Goal: Task Accomplishment & Management: Manage account settings

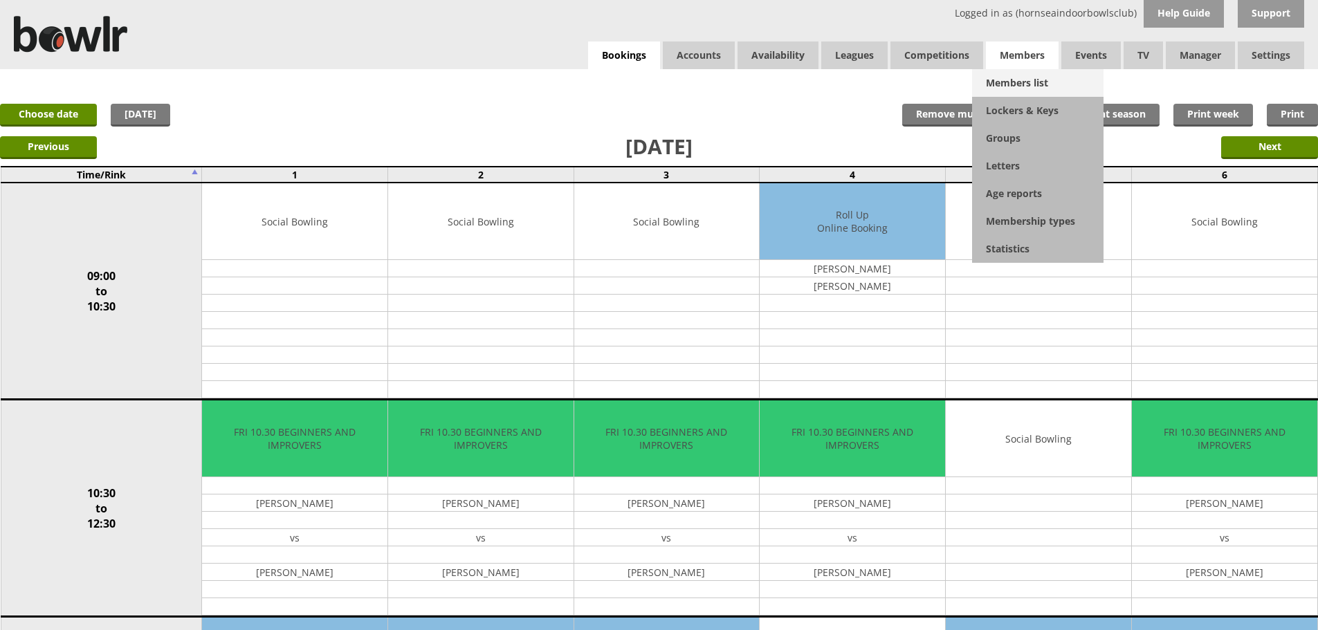
click at [1018, 71] on link "Members list" at bounding box center [1037, 83] width 131 height 28
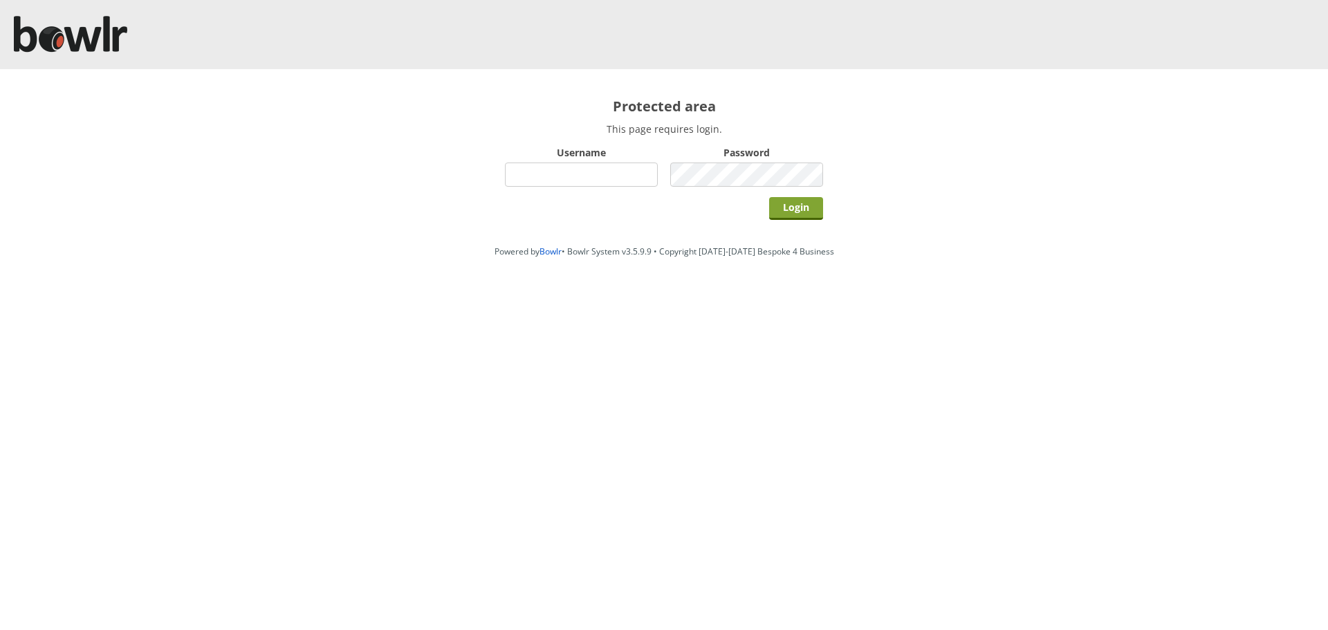
type input "hornseaindoorbowlsclub"
click at [798, 217] on input "Login" at bounding box center [796, 208] width 54 height 23
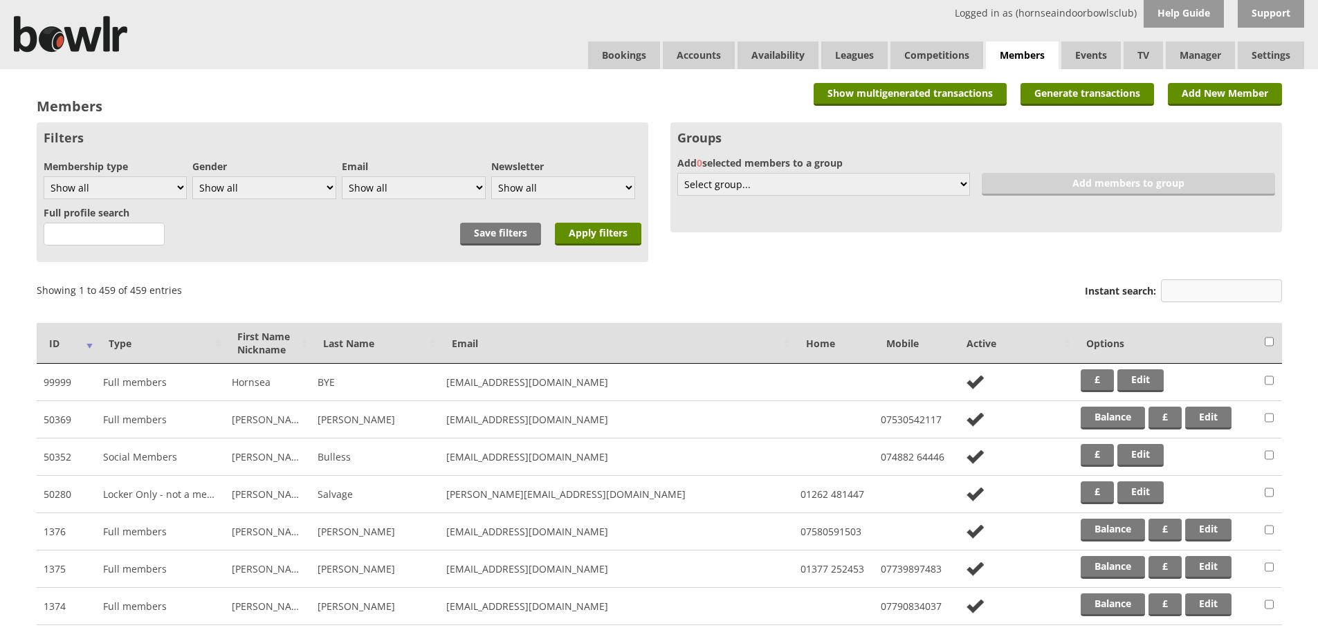
drag, startPoint x: 1189, startPoint y: 293, endPoint x: 1173, endPoint y: 282, distance: 18.8
click at [1189, 293] on input "Instant search:" at bounding box center [1221, 291] width 121 height 23
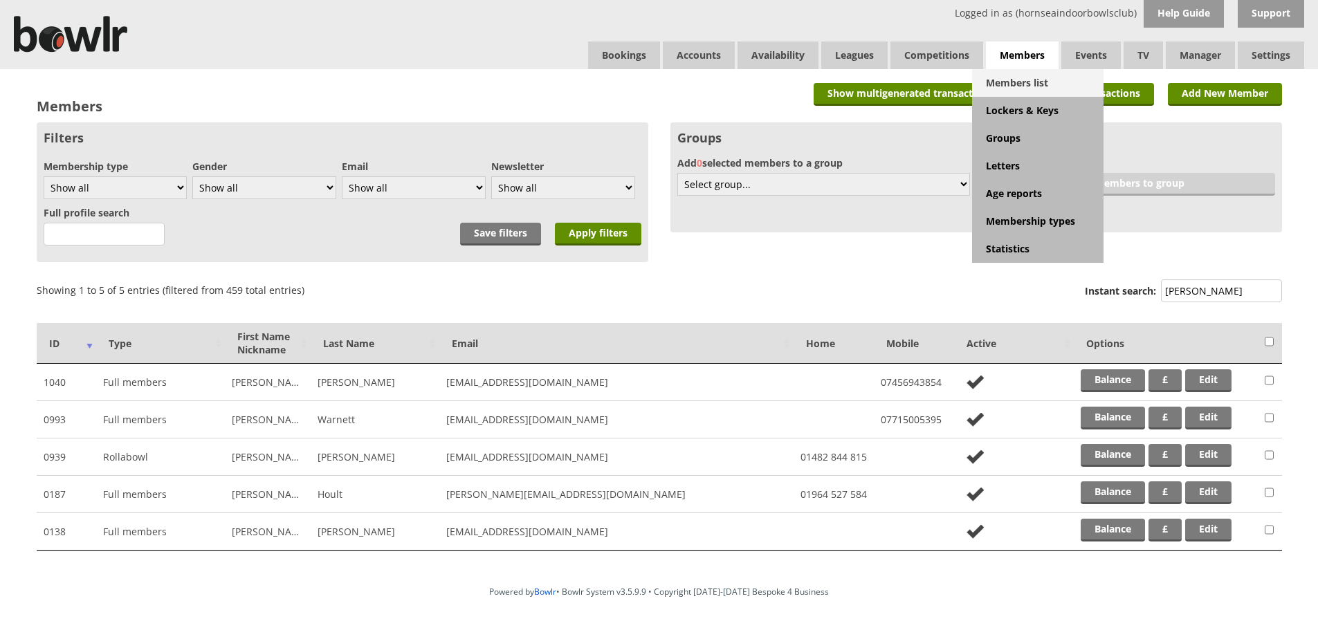
type input "dave s"
click at [1010, 82] on link "Members list" at bounding box center [1037, 83] width 131 height 28
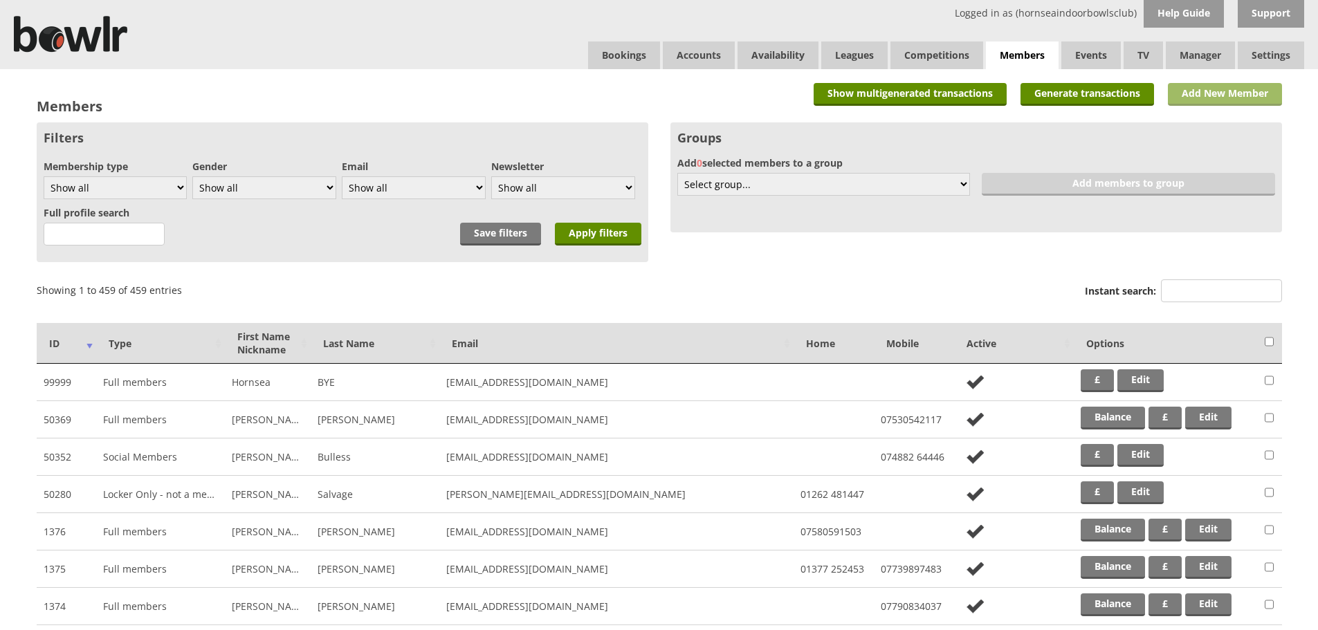
click at [1229, 101] on link "Add New Member" at bounding box center [1225, 94] width 114 height 23
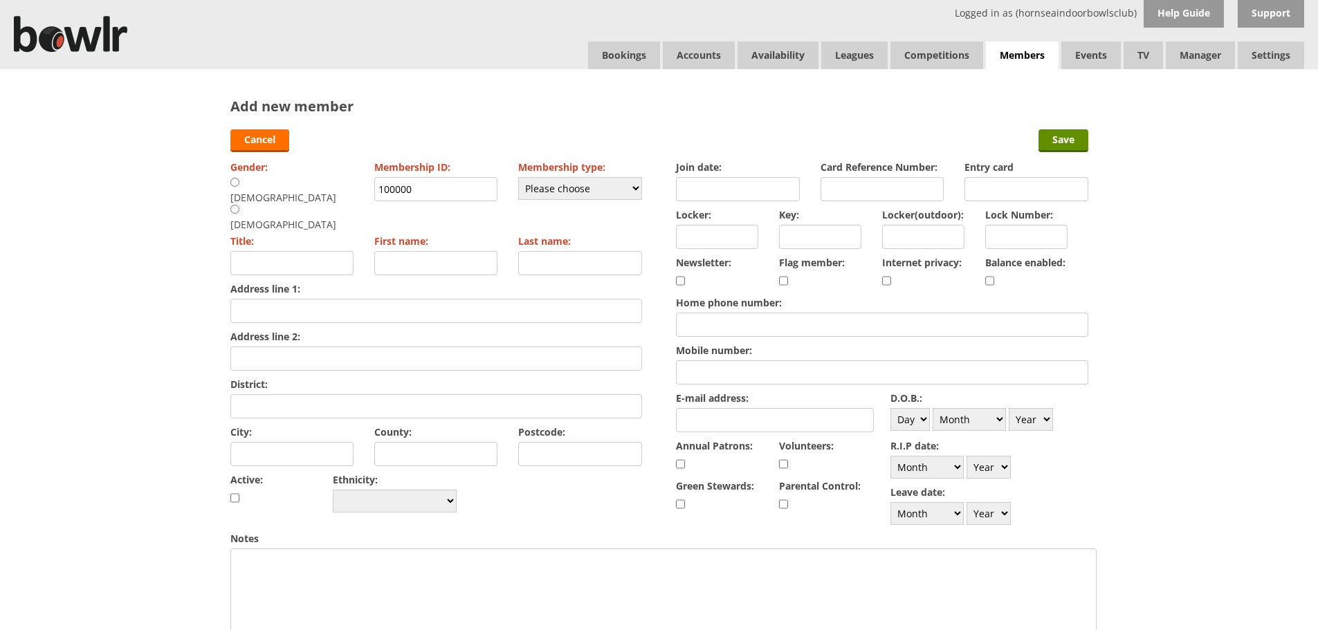
drag, startPoint x: 451, startPoint y: 196, endPoint x: 367, endPoint y: 198, distance: 83.7
click at [367, 198] on div "Gender: Male Female Membership ID: 100000 Membership type: Please choose Full m…" at bounding box center [436, 336] width 412 height 359
type input "1119"
click at [687, 183] on input "Join date:" at bounding box center [738, 189] width 124 height 24
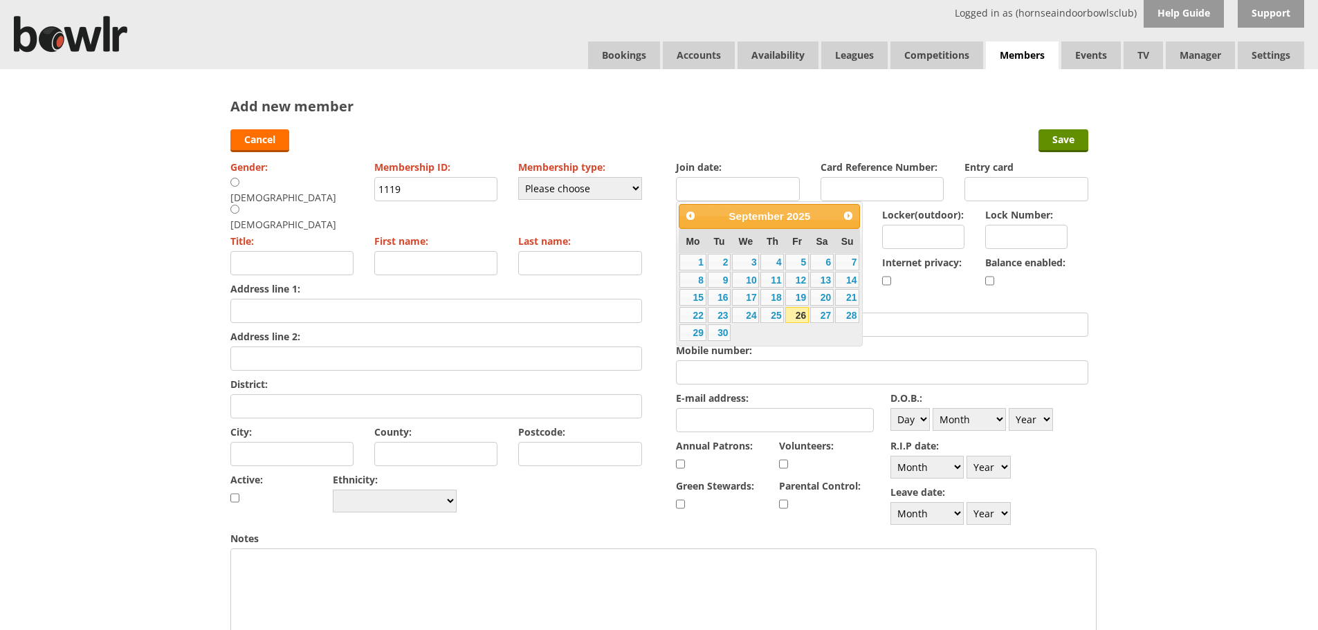
click at [805, 312] on link "26" at bounding box center [797, 315] width 24 height 17
type input "26-09-2025"
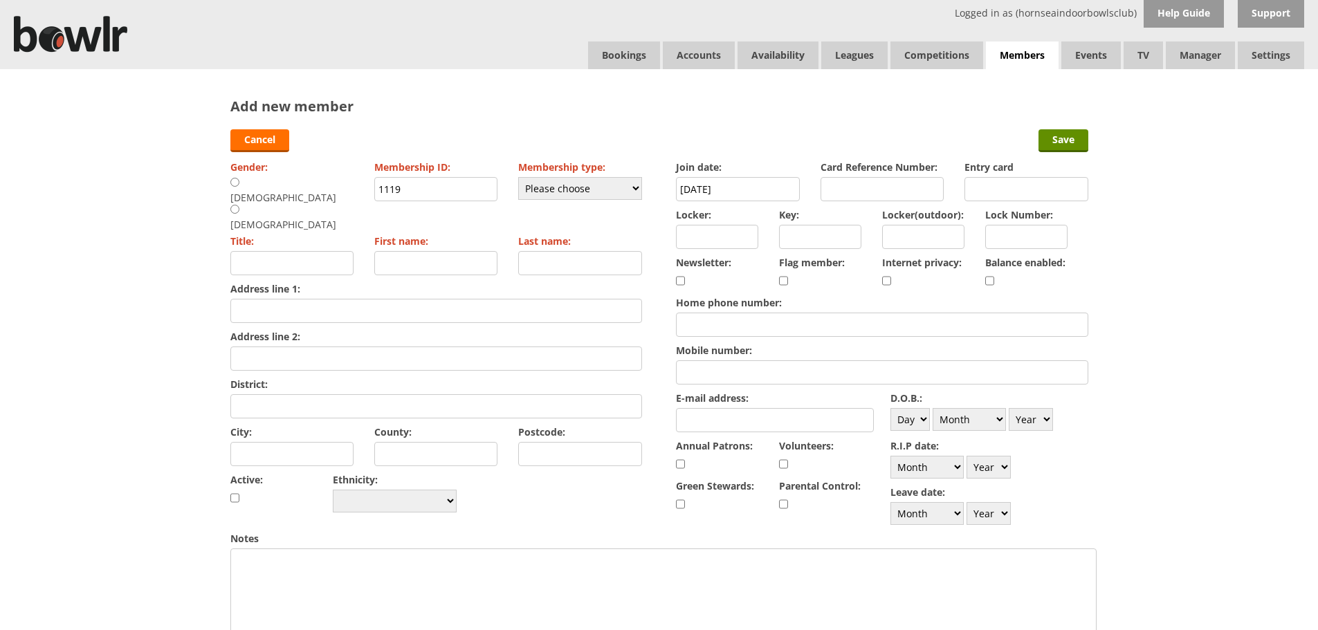
click at [324, 299] on input "Address line 1:" at bounding box center [436, 311] width 412 height 24
type input "20 Chantry Meadows"
click at [289, 422] on div "City:" at bounding box center [292, 446] width 124 height 48
click at [289, 442] on input "City:" at bounding box center [292, 454] width 124 height 24
type input "Kilham"
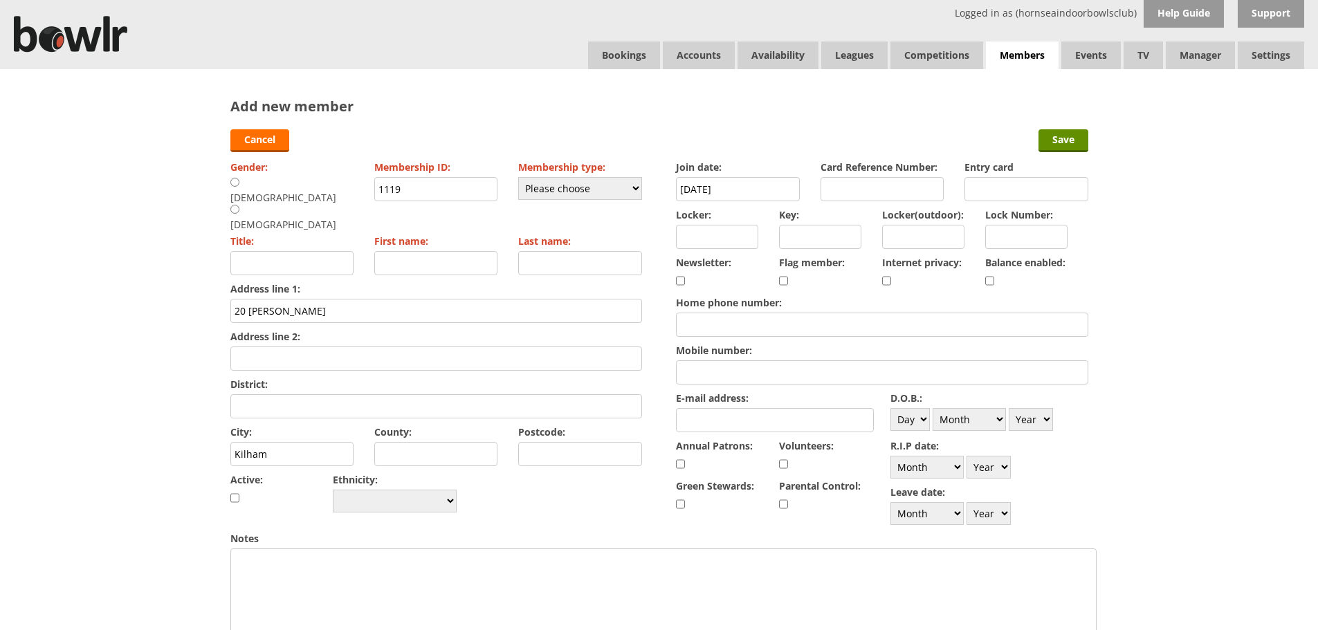
click at [533, 442] on input "Postcode:" at bounding box center [580, 454] width 124 height 24
type input "YO25 4RB"
click at [735, 369] on input "Mobile number:" at bounding box center [882, 372] width 412 height 24
type input "07841939521"
click at [718, 415] on input "E-mail address:" at bounding box center [775, 420] width 198 height 24
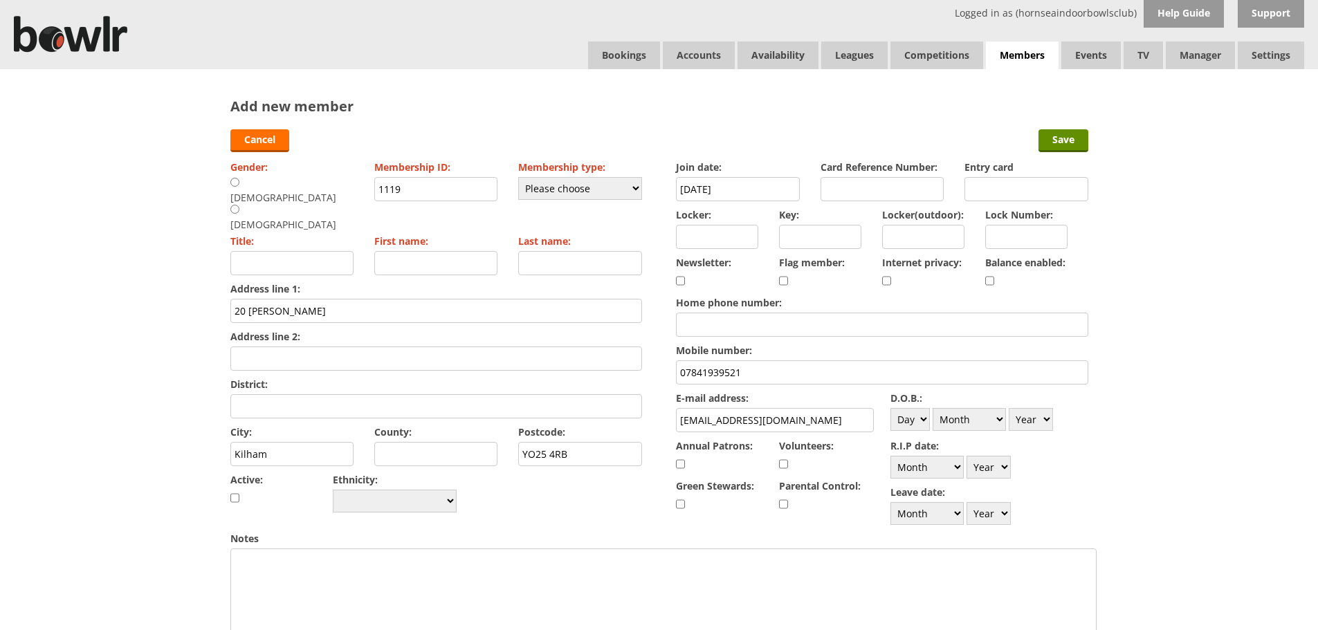
type input "dustymark143@gmail.com"
click at [987, 277] on input "checkbox" at bounding box center [989, 281] width 9 height 17
checkbox input "true"
click at [407, 251] on input "First name:" at bounding box center [436, 263] width 124 height 24
type input "Mark"
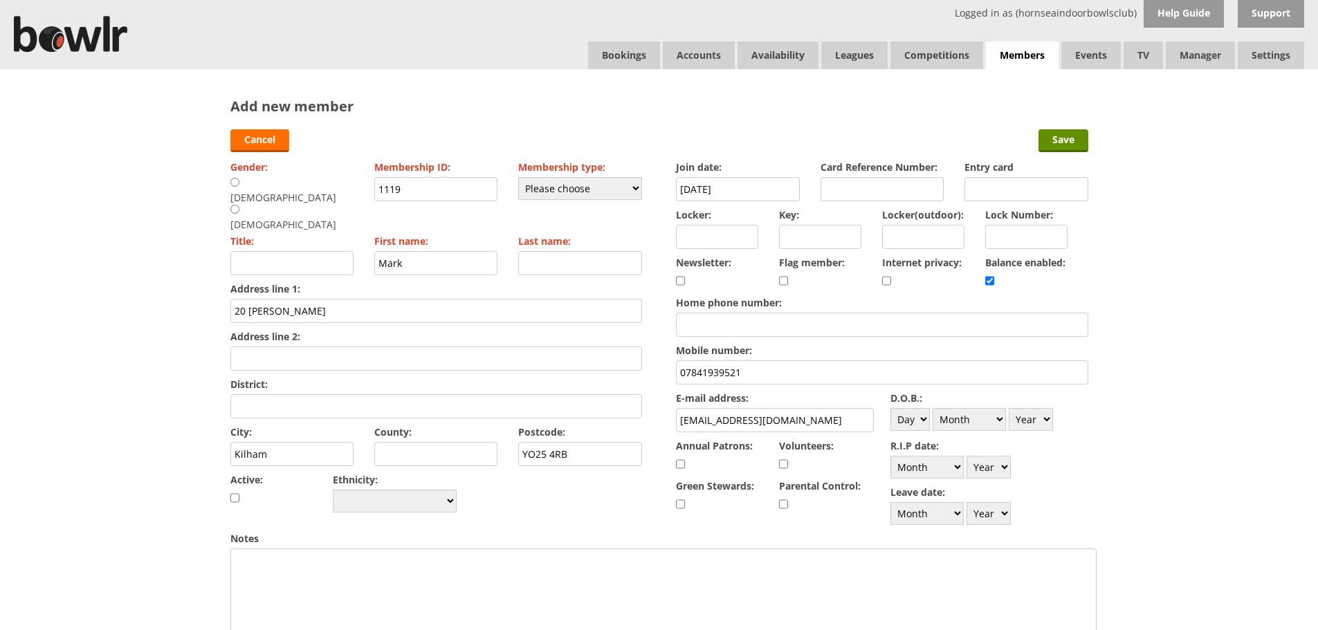
click at [530, 251] on input "Last name:" at bounding box center [580, 263] width 124 height 24
click at [530, 251] on input "evans" at bounding box center [580, 263] width 124 height 24
type input "[PERSON_NAME]"
click at [545, 194] on select "Please choose Full members Rollabowl Juniors Social Members Student Pending Lef…" at bounding box center [580, 188] width 124 height 23
select select "1"
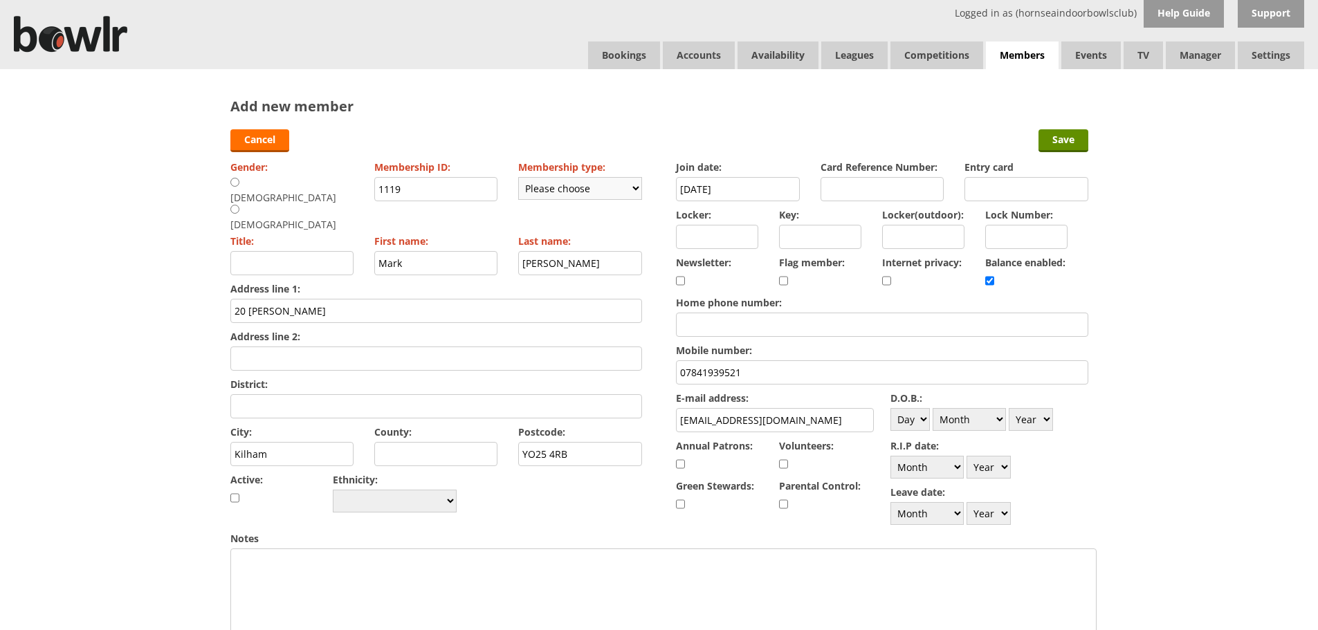
click at [518, 177] on select "Please choose Full members Rollabowl Juniors Social Members Student Pending Lef…" at bounding box center [580, 188] width 124 height 23
checkbox input "true"
click at [233, 172] on label "Gender:" at bounding box center [292, 167] width 124 height 13
click at [233, 178] on input "radio" at bounding box center [234, 182] width 9 height 10
radio input "true"
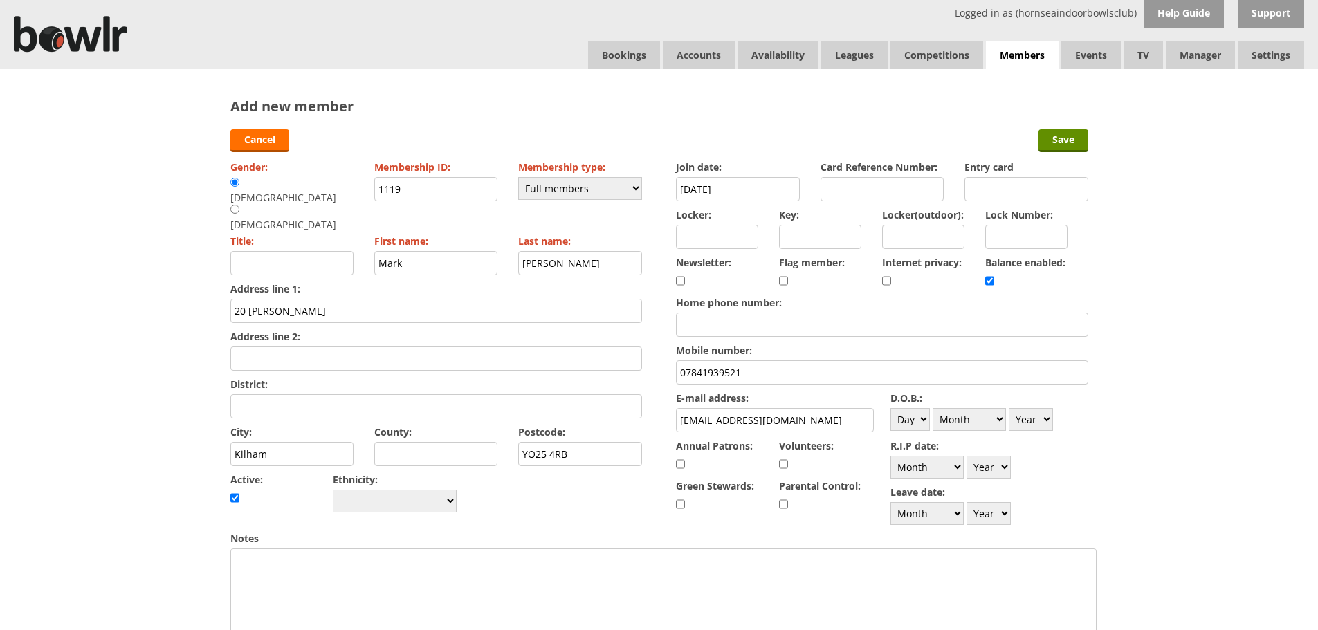
type input "Mr"
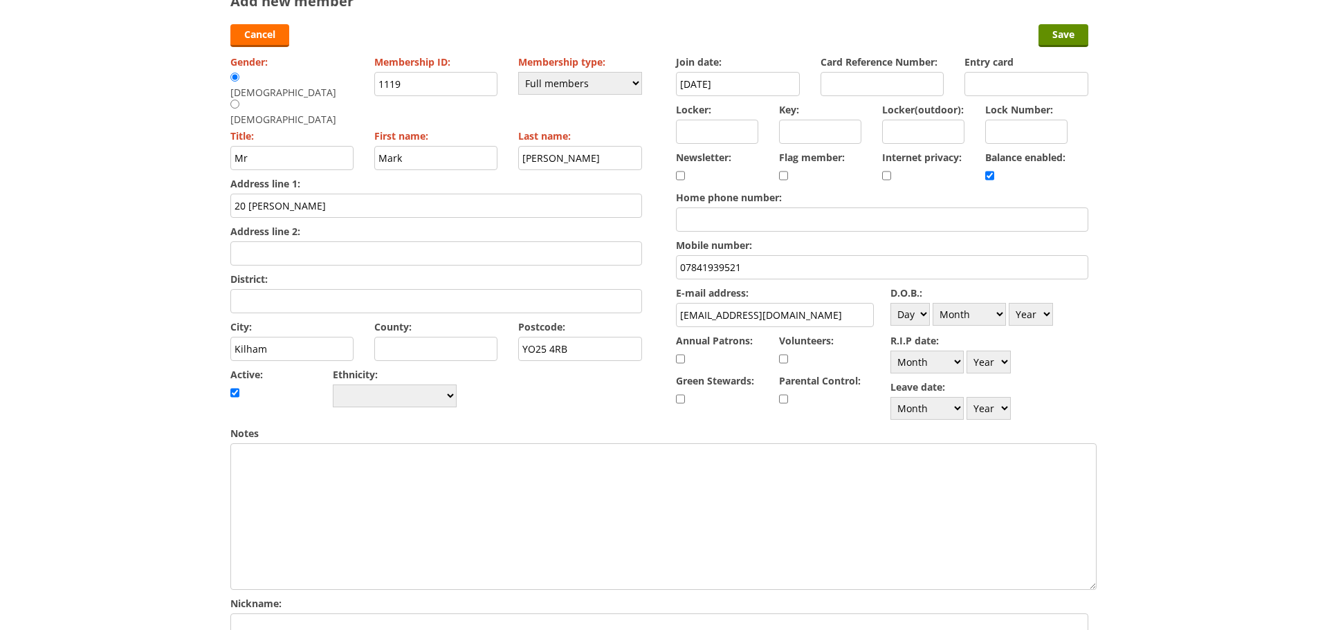
scroll to position [138, 0]
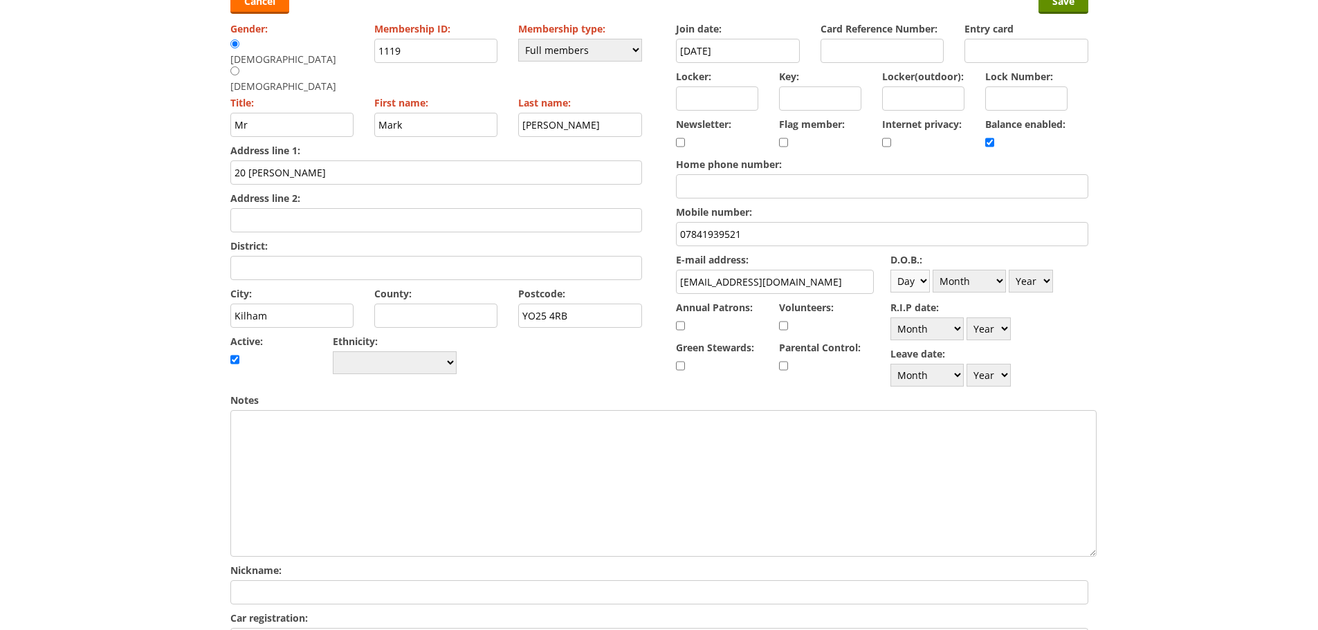
click at [910, 277] on select "Day 1 2 3 4 5 6 7 8 9 10 11 12 13 14 15 16 17 18 19 20 21 22 23 24 25 26 27 28 …" at bounding box center [909, 281] width 39 height 23
select select "8"
click at [890, 270] on select "Day 1 2 3 4 5 6 7 8 9 10 11 12 13 14 15 16 17 18 19 20 21 22 23 24 25 26 27 28 …" at bounding box center [909, 281] width 39 height 23
click at [959, 284] on select "Month January February March April May June July August September October Novem…" at bounding box center [969, 281] width 73 height 23
select select "12"
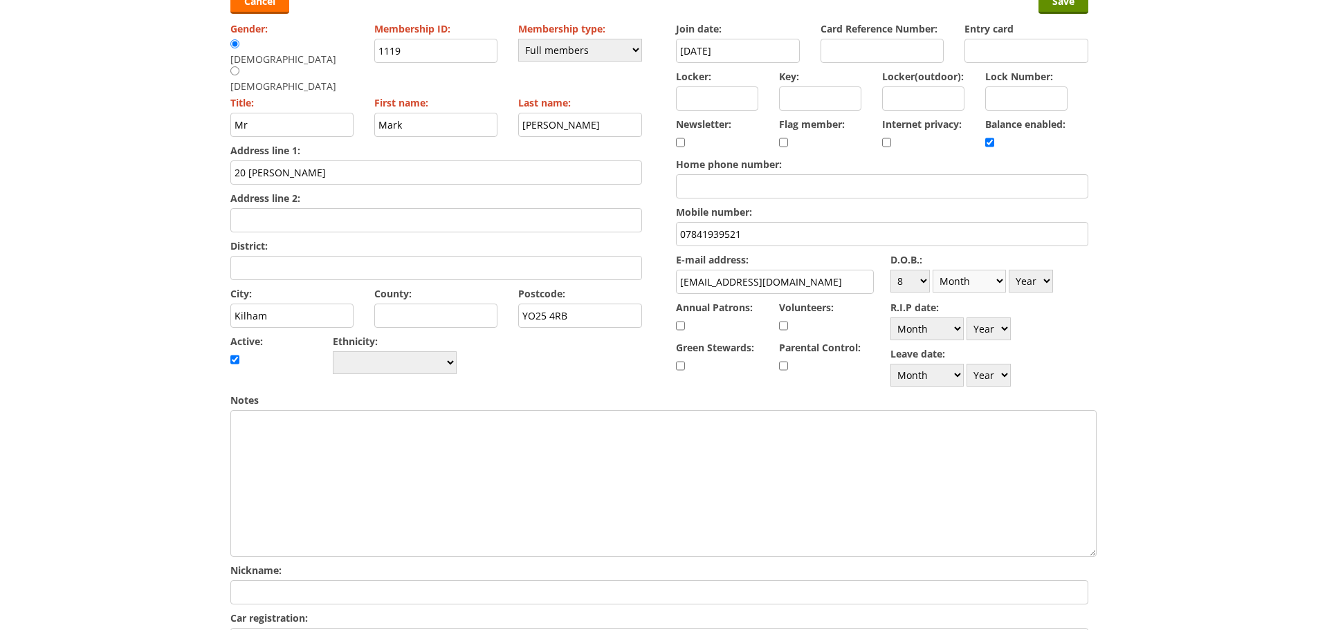
click at [933, 270] on select "Month January February March April May June July August September October Novem…" at bounding box center [969, 281] width 73 height 23
click at [1029, 287] on select "Year 1900 1901 1902 1903 1904 1905 1906 1907 1908 1909 1910 1911 1912 1913 1914…" at bounding box center [1031, 281] width 44 height 23
select select "1952"
click at [1009, 270] on select "Year 1900 1901 1902 1903 1904 1905 1906 1907 1908 1909 1910 1911 1912 1913 1914…" at bounding box center [1031, 281] width 44 height 23
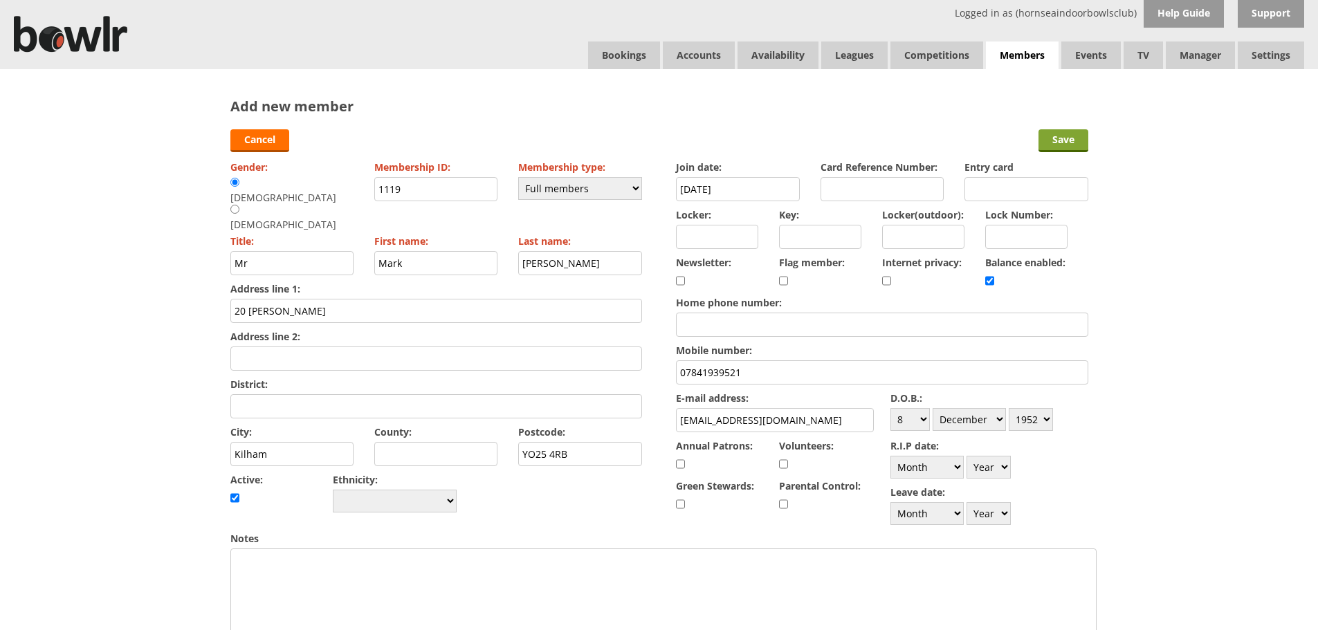
click at [1058, 141] on input "Save" at bounding box center [1063, 140] width 50 height 23
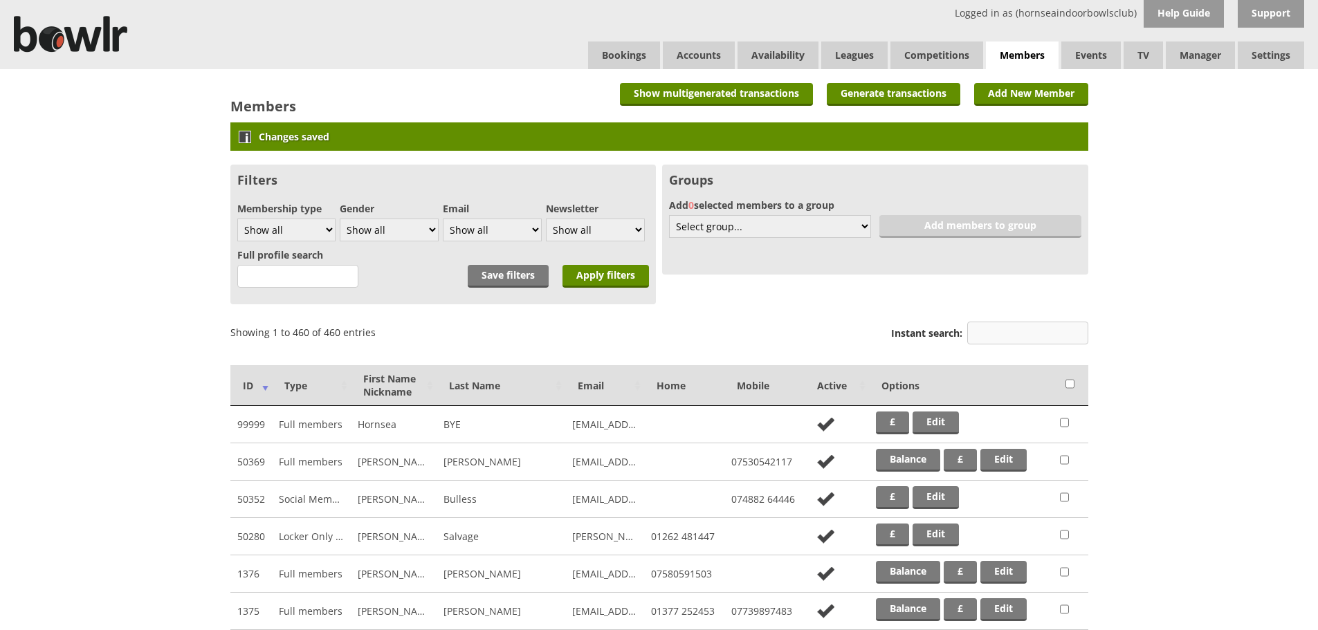
click at [1011, 332] on input "Instant search:" at bounding box center [1027, 333] width 121 height 23
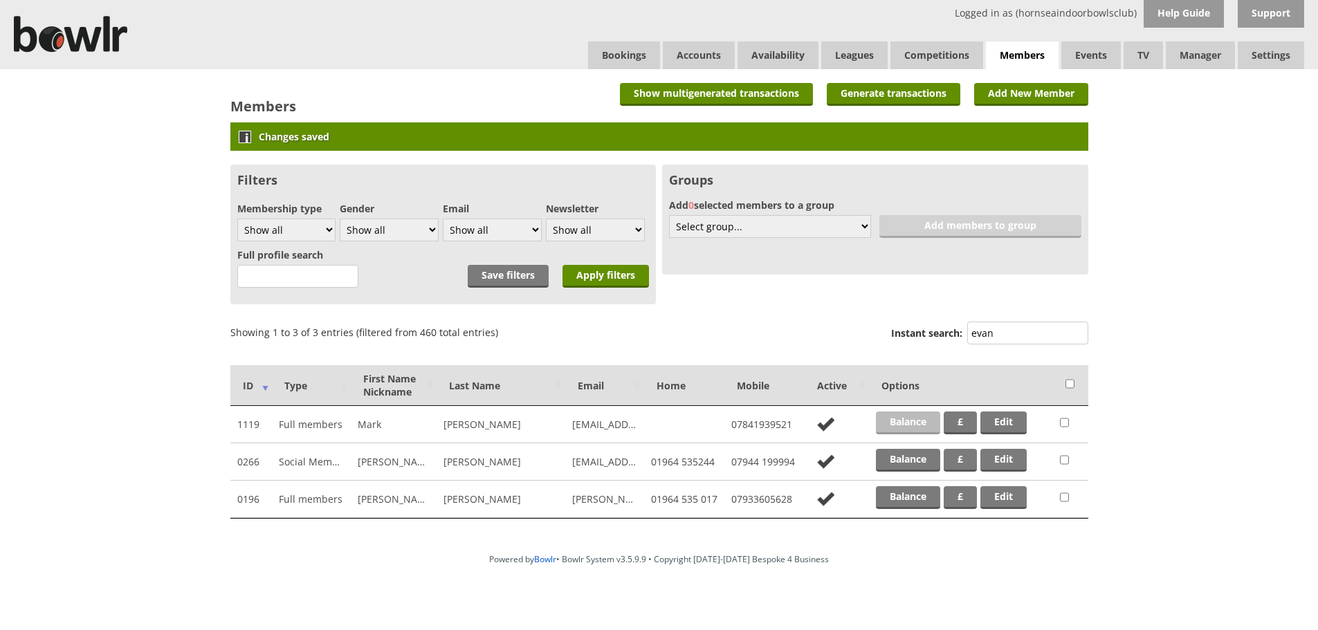
type input "evan"
click at [913, 426] on link "Balance" at bounding box center [908, 423] width 64 height 23
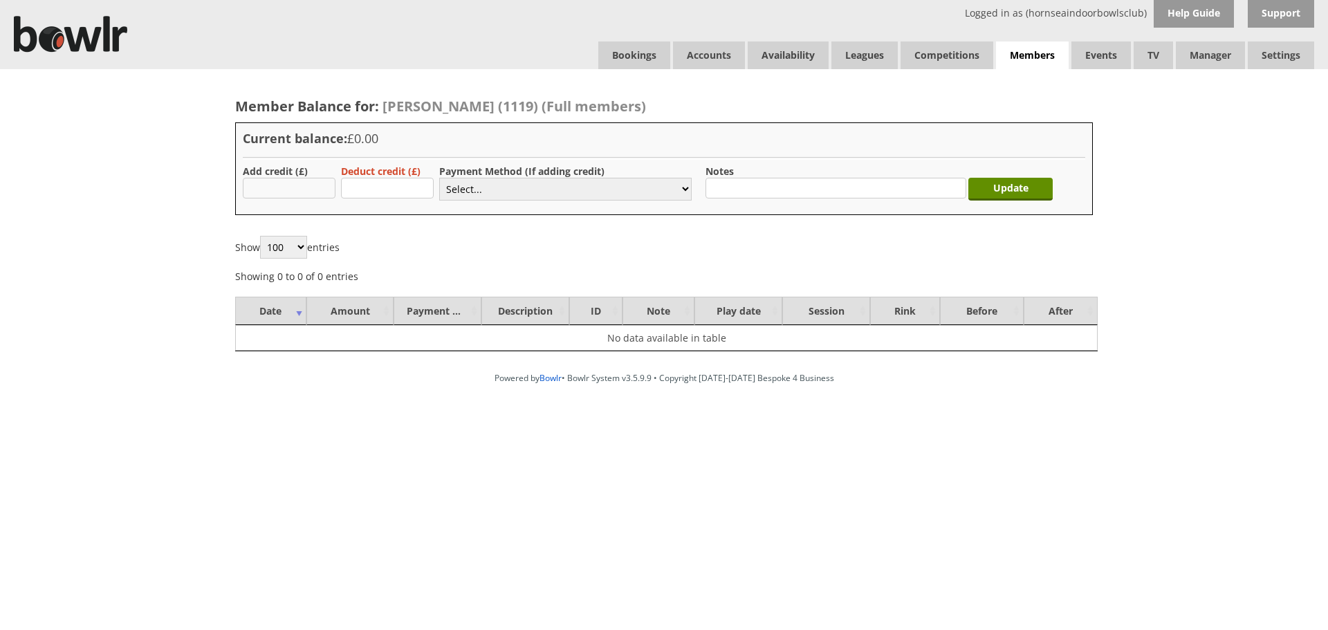
click at [332, 193] on input "text" at bounding box center [289, 188] width 93 height 21
type input "5.00"
drag, startPoint x: 453, startPoint y: 188, endPoint x: 454, endPoint y: 200, distance: 11.8
click at [453, 189] on select "Select... Cash Card Cheque Bank Transfer Other Member Card Gift Voucher Balance" at bounding box center [565, 189] width 253 height 23
select select "2"
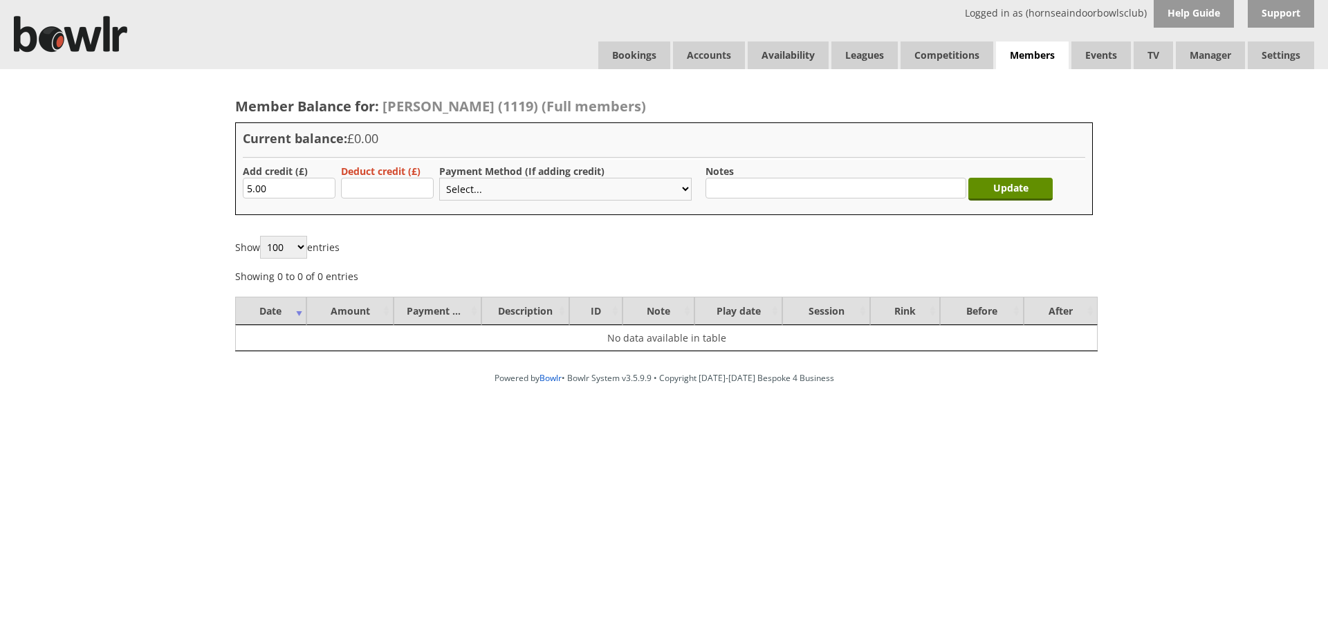
click at [439, 178] on select "Select... Cash Card Cheque Bank Transfer Other Member Card Gift Voucher Balance" at bounding box center [565, 189] width 253 height 23
click at [1007, 196] on input "Update" at bounding box center [1011, 189] width 84 height 23
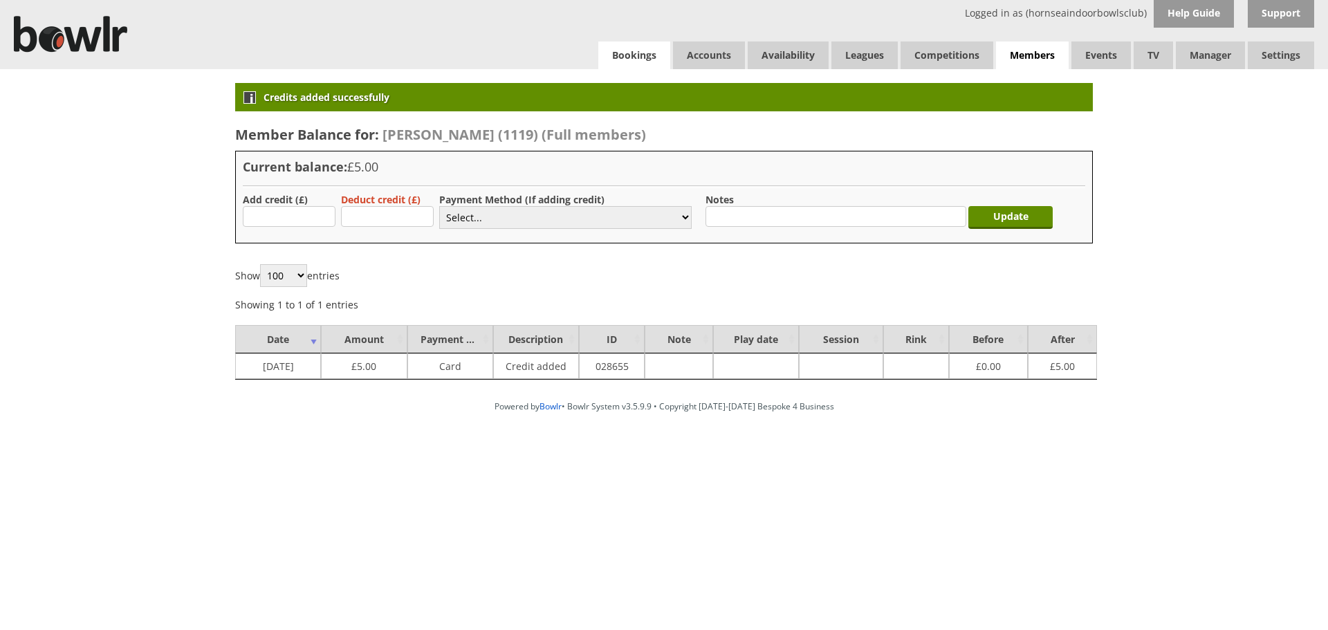
click at [625, 63] on link "Bookings" at bounding box center [634, 56] width 72 height 28
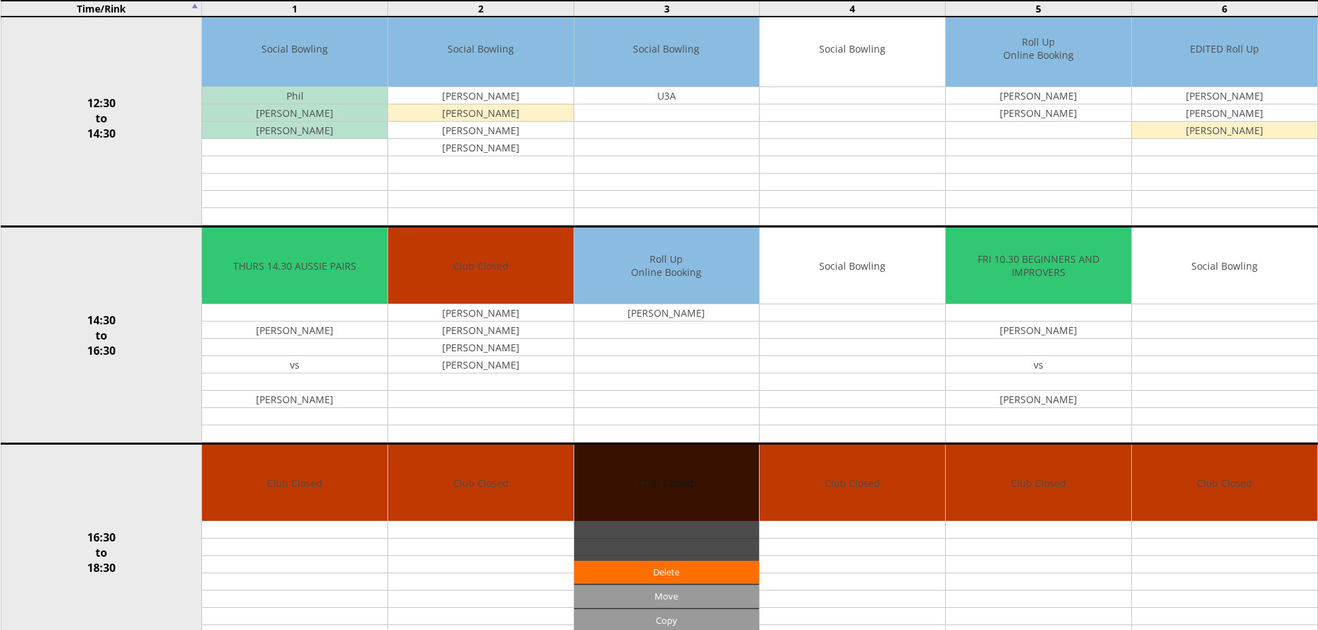
scroll to position [623, 0]
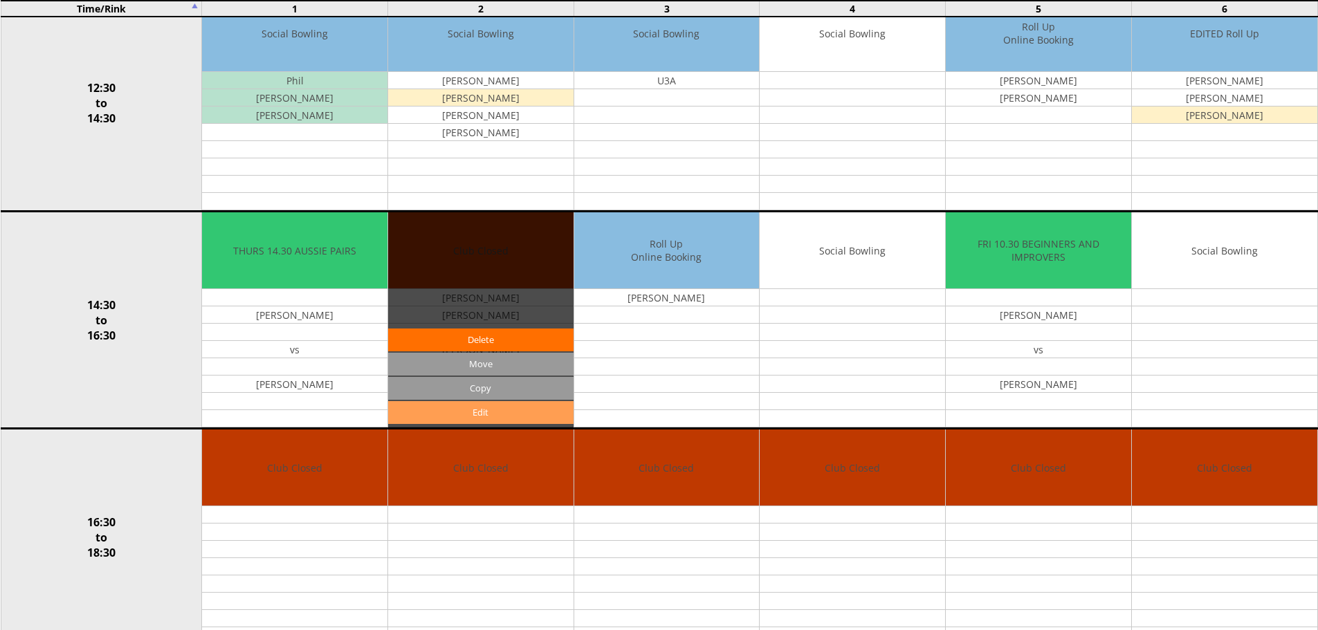
click at [551, 421] on link "Edit" at bounding box center [480, 412] width 185 height 23
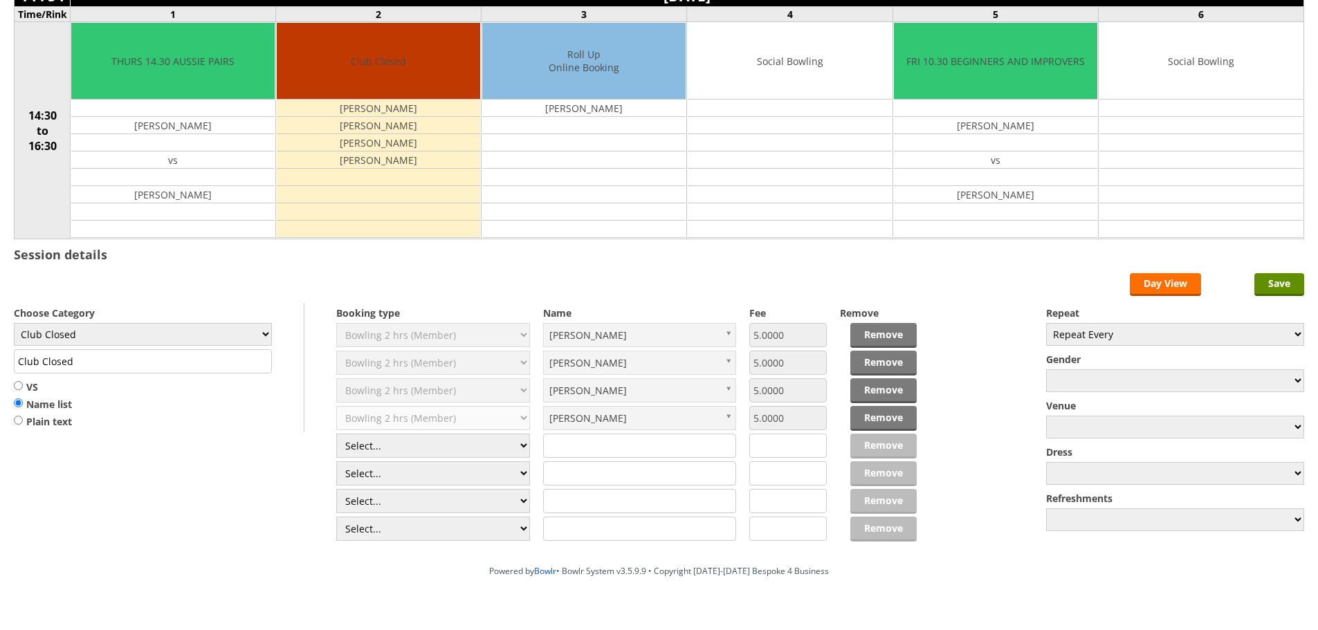
scroll to position [138, 0]
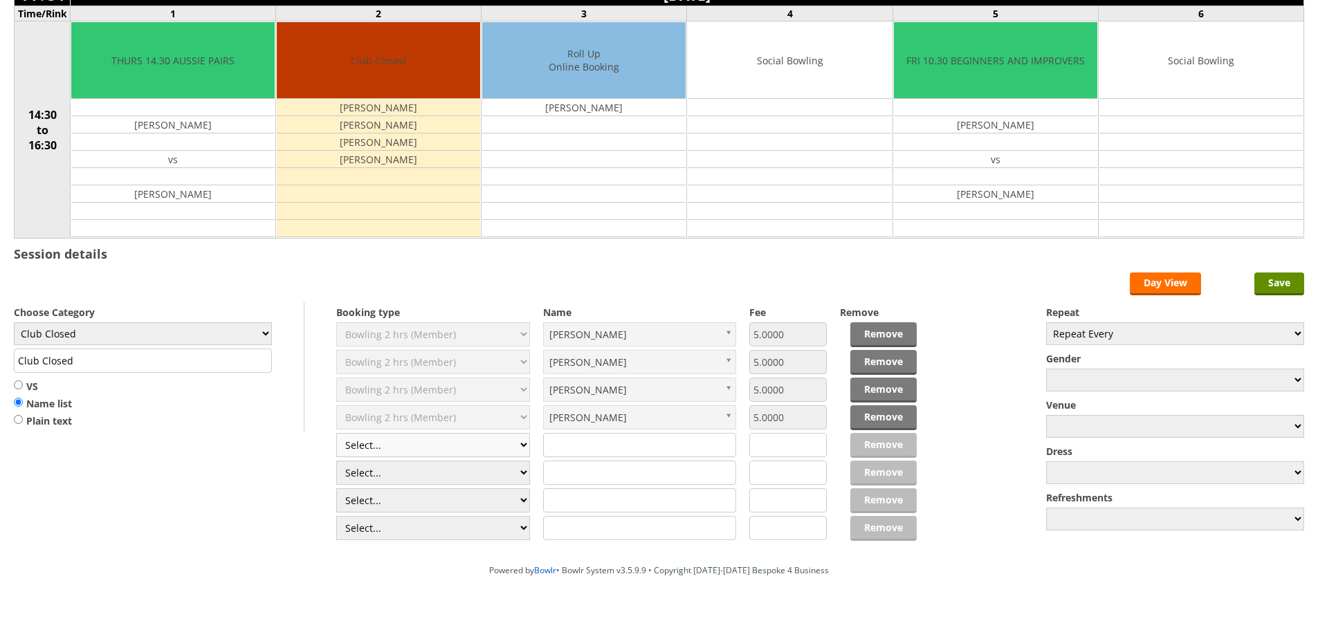
click at [423, 439] on select "Select... Club Competition (Member) Club Competition (Visitor) National (Member…" at bounding box center [433, 445] width 194 height 24
select select "1_50"
click at [336, 433] on select "Select... Club Competition (Member) Club Competition (Visitor) National (Member…" at bounding box center [433, 445] width 194 height 24
type input "5.0000"
click at [412, 468] on select "Select... Club Competition (Member) Club Competition (Visitor) National (Member…" at bounding box center [433, 473] width 194 height 24
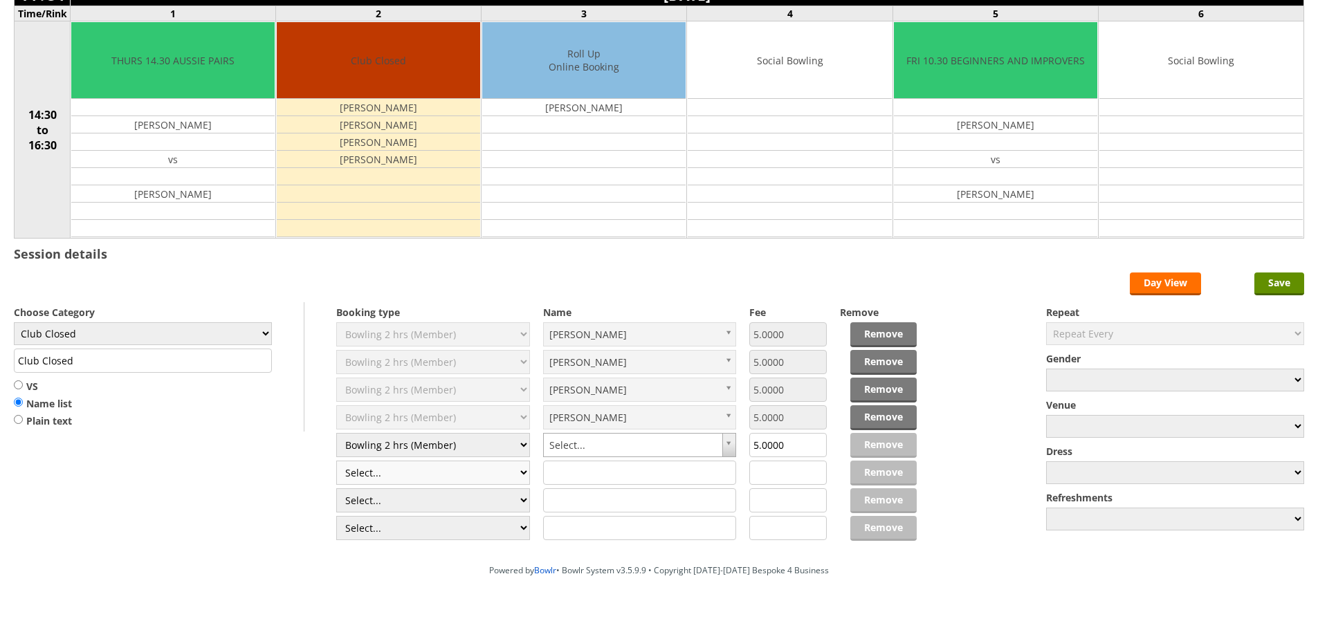
select select "1_50"
click at [336, 461] on select "Select... Club Competition (Member) Club Competition (Visitor) National (Member…" at bounding box center [433, 473] width 194 height 24
type input "5.0000"
click at [242, 332] on select "Club Closed Singles League Triples League Pairs League Friendly Social Bowling …" at bounding box center [143, 333] width 258 height 23
select select "132"
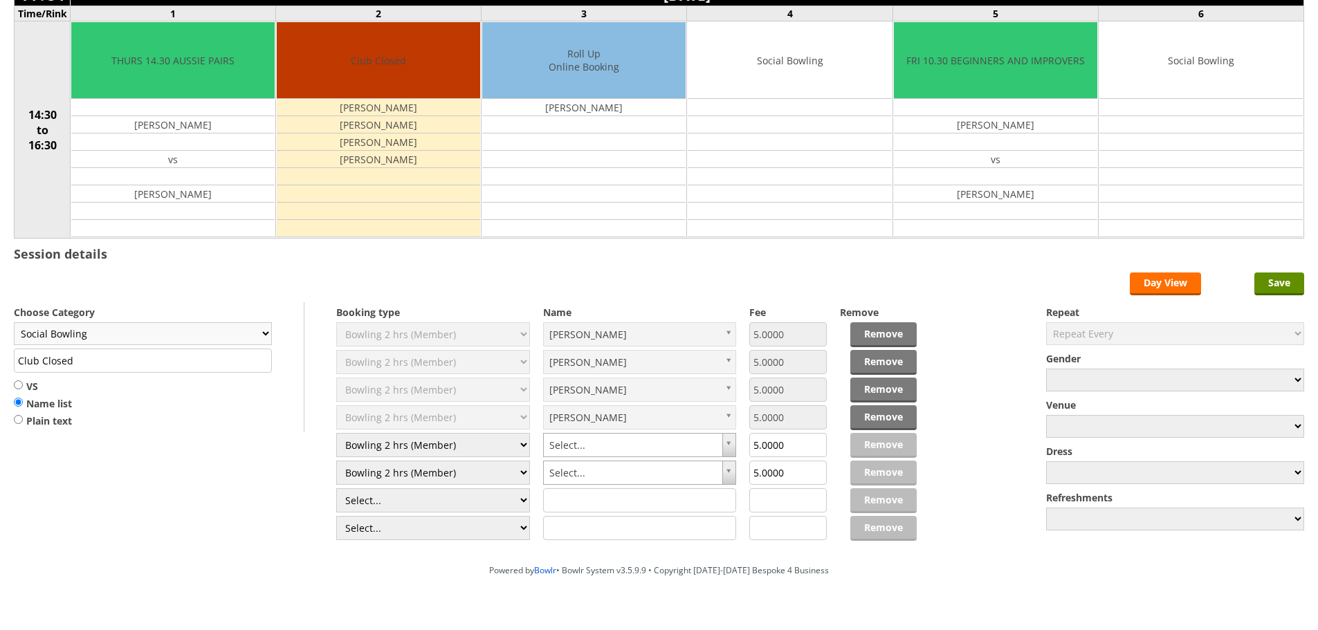
click at [14, 322] on select "Club Closed Singles League Triples League Pairs League Friendly Social Bowling …" at bounding box center [143, 333] width 258 height 23
type input "Social Bowling"
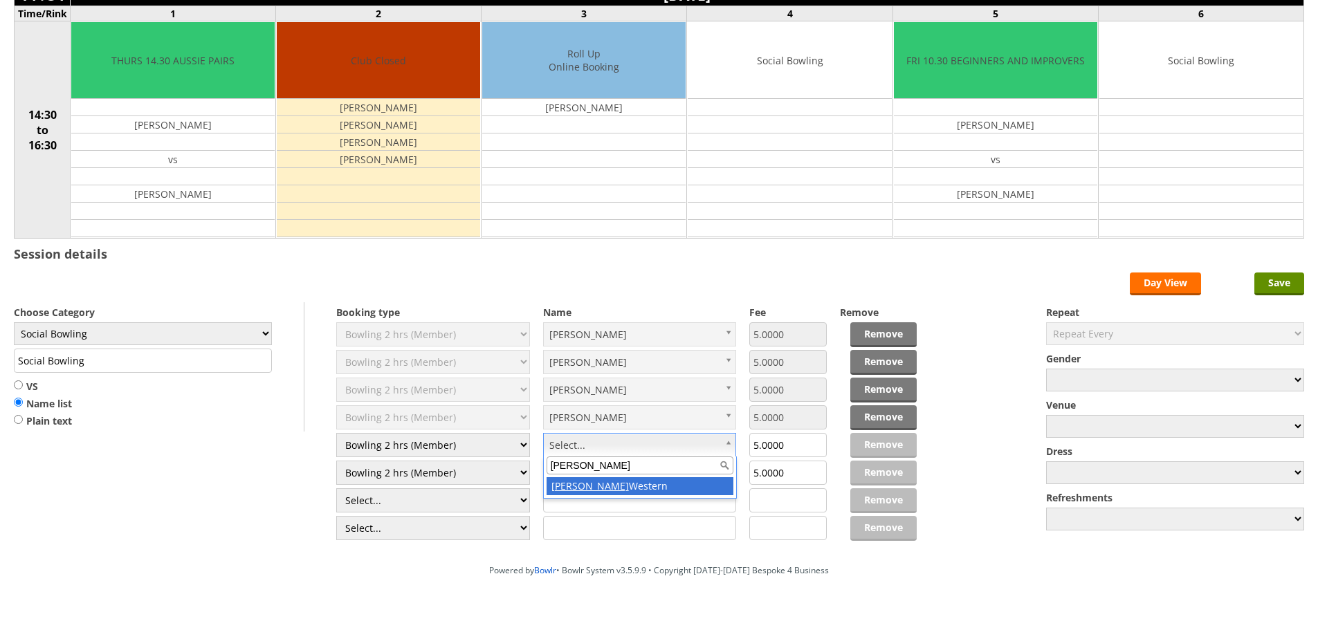
type input "dinah"
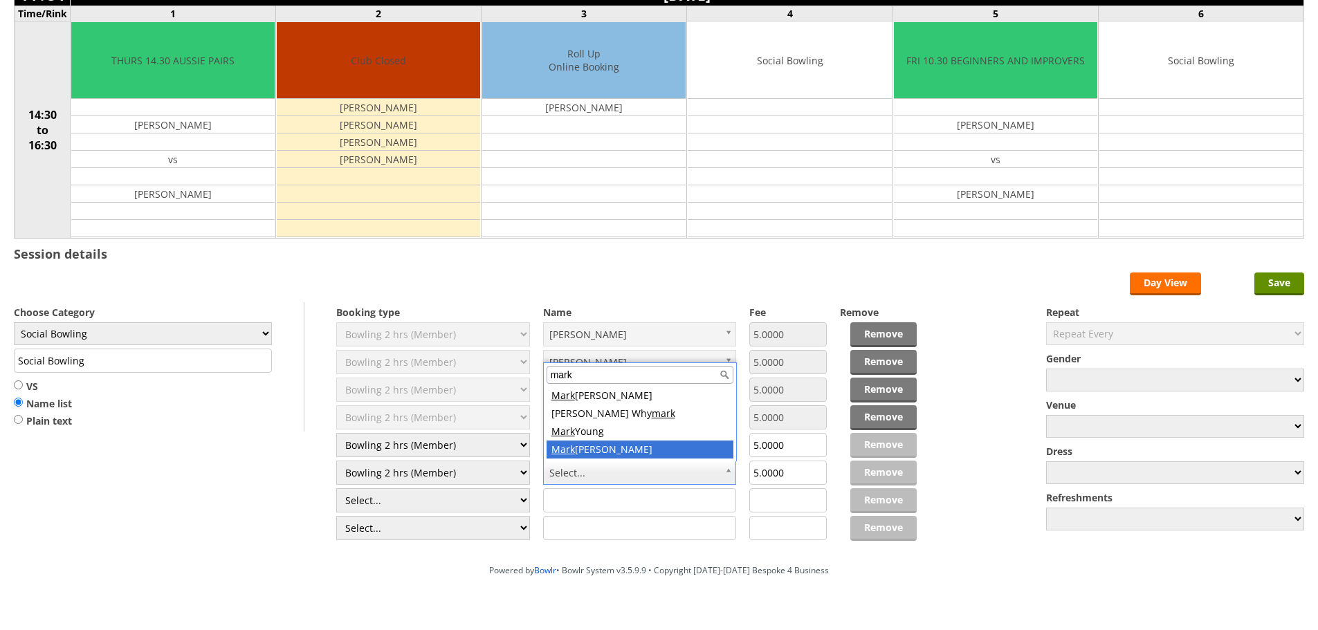
type input "mark"
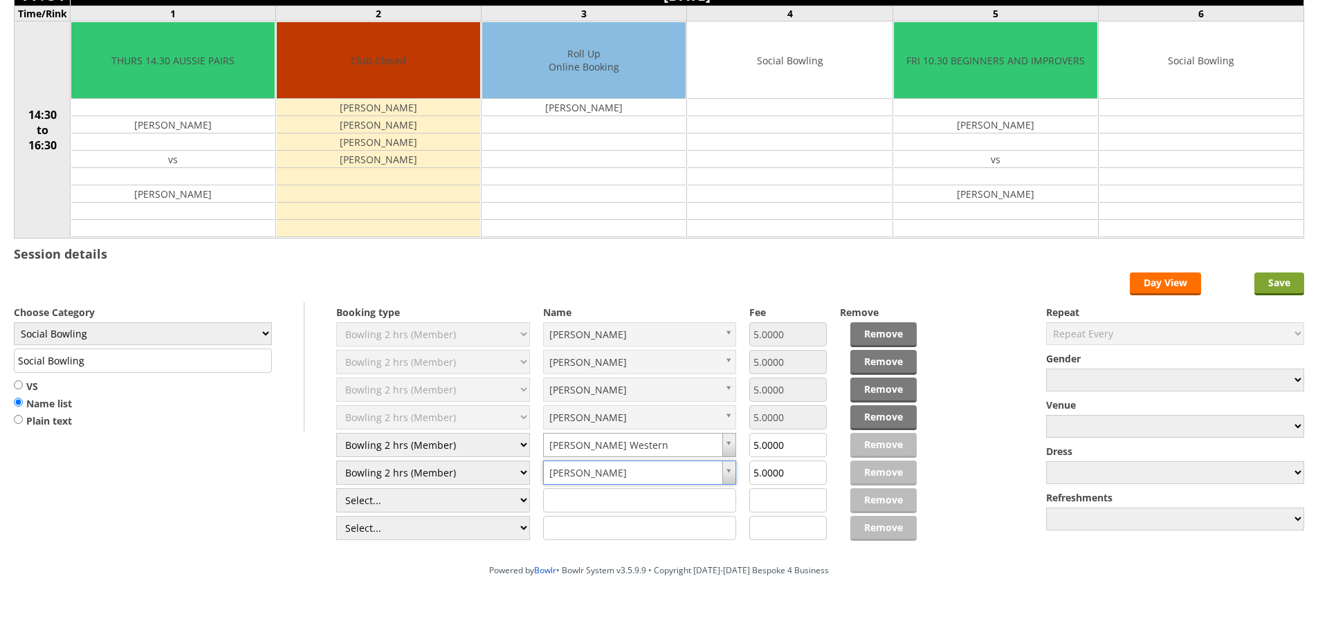
click at [1282, 277] on input "Save" at bounding box center [1279, 284] width 50 height 23
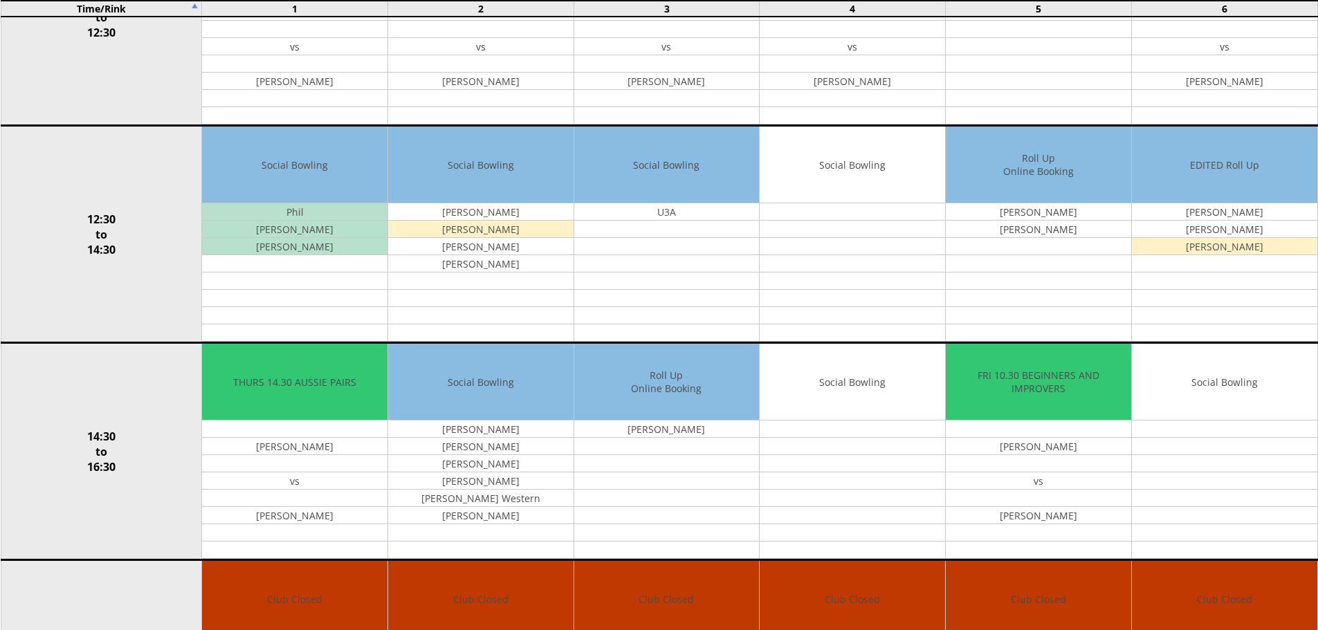
scroll to position [623, 0]
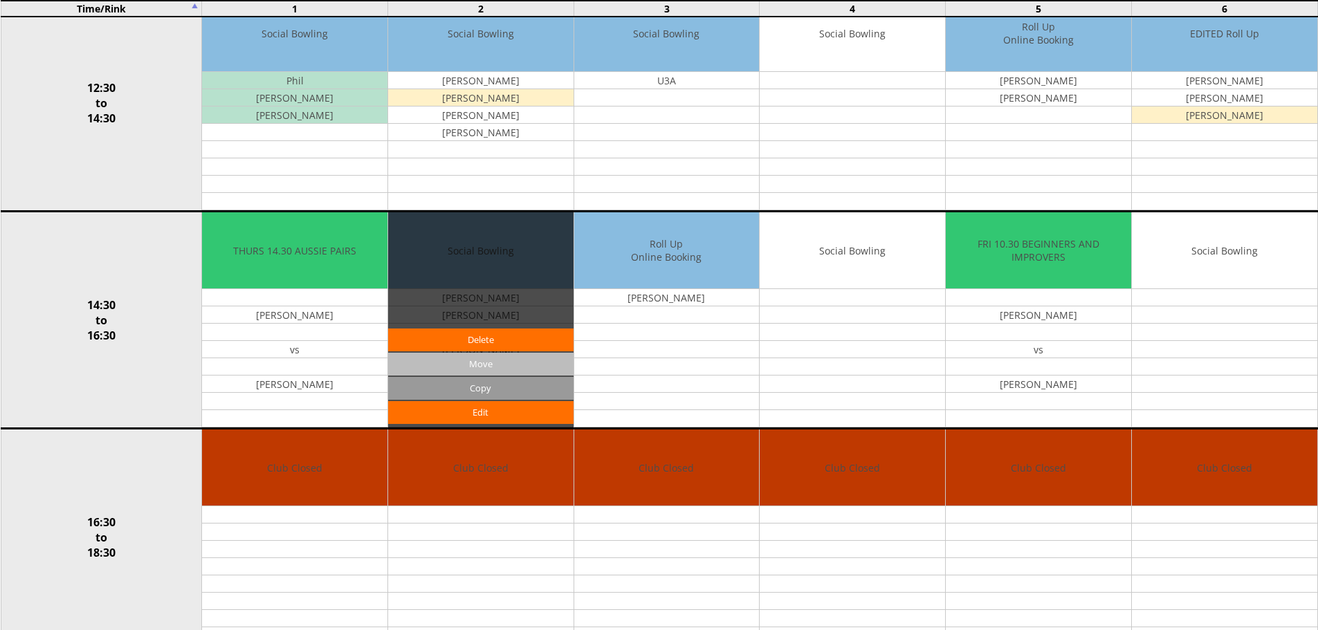
click at [551, 365] on input "Move" at bounding box center [480, 364] width 185 height 23
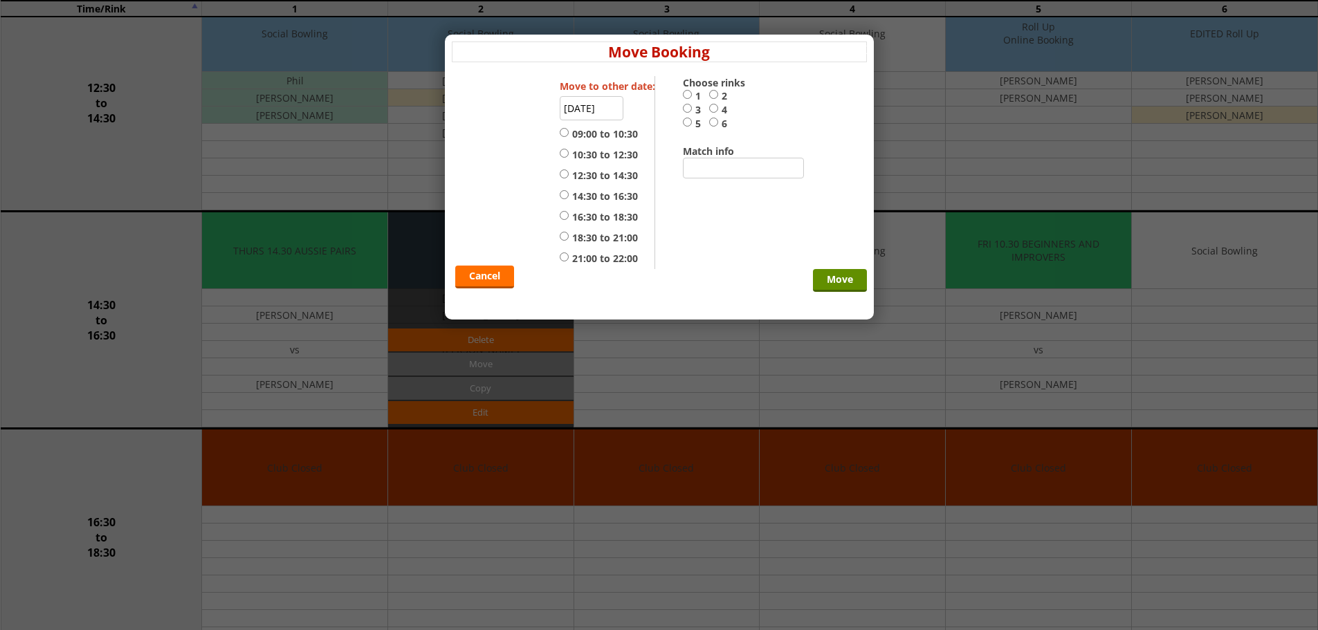
click at [720, 111] on label "4" at bounding box center [722, 110] width 26 height 14
click at [718, 111] on input "4" at bounding box center [713, 108] width 9 height 10
radio input "true"
click at [603, 199] on label "14:30 to 16:30" at bounding box center [599, 197] width 78 height 14
click at [569, 199] on input "14:30 to 16:30" at bounding box center [564, 195] width 9 height 10
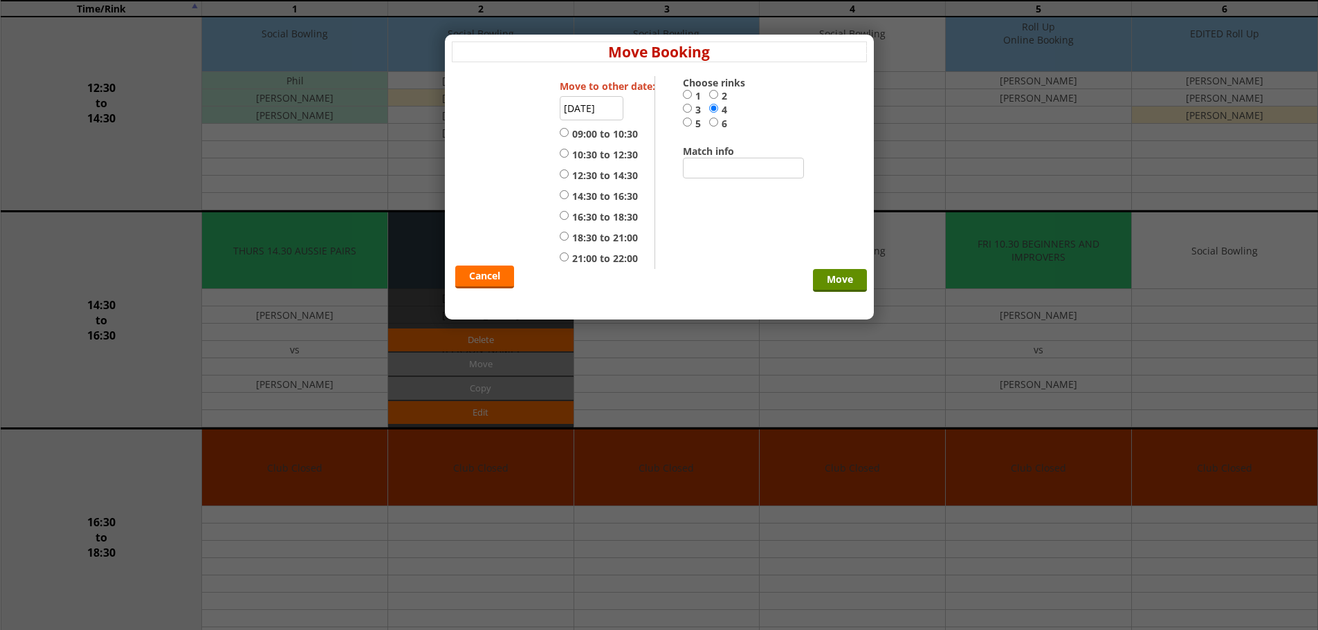
radio input "true"
click at [850, 285] on input "Move" at bounding box center [840, 280] width 54 height 23
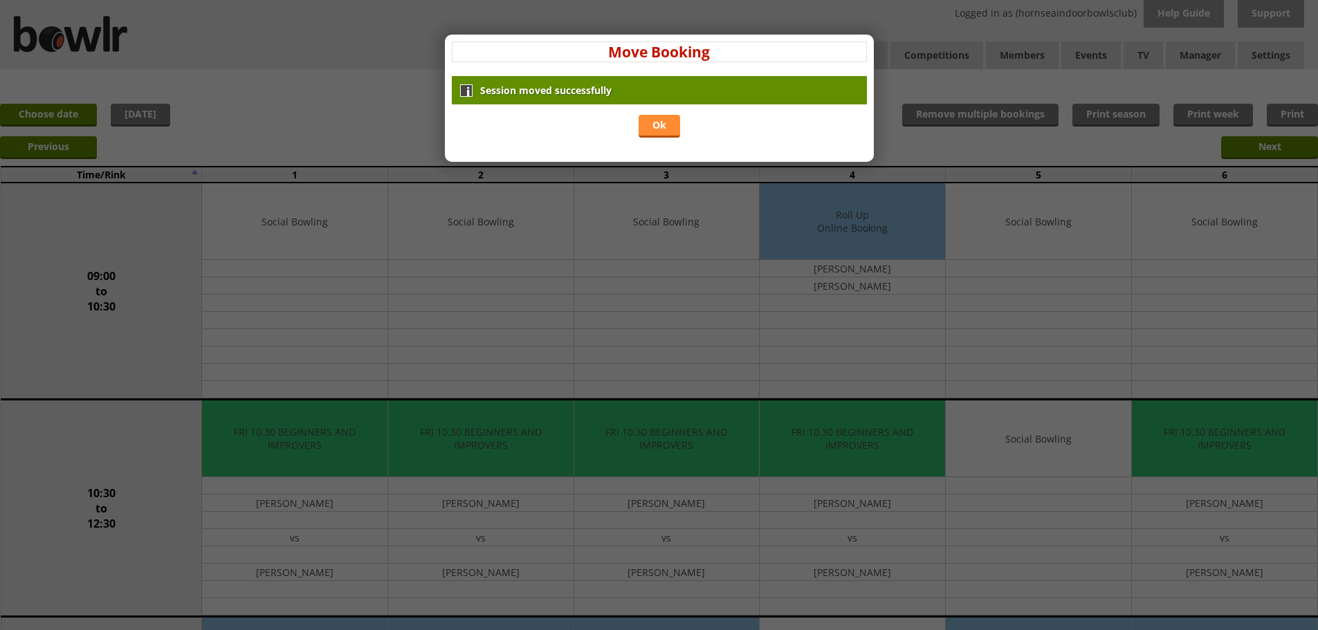
click at [658, 129] on link "Ok" at bounding box center [660, 126] width 42 height 23
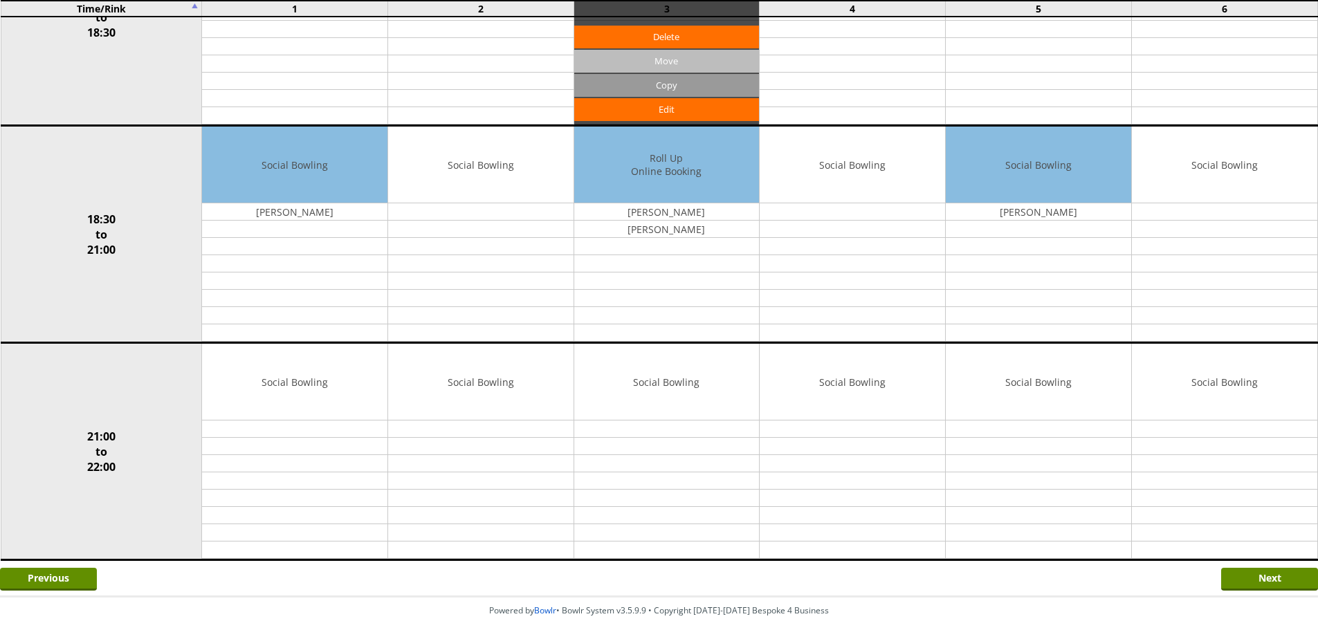
scroll to position [1176, 0]
